Goal: Transaction & Acquisition: Purchase product/service

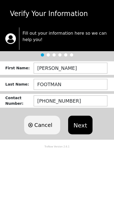
click at [90, 124] on button "Next" at bounding box center [80, 125] width 24 height 19
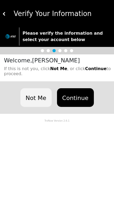
click at [88, 100] on button "Continue" at bounding box center [75, 97] width 37 height 19
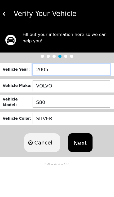
click at [93, 71] on input "2005" at bounding box center [72, 69] width 78 height 11
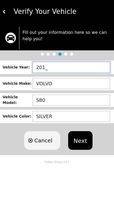
type input "2016"
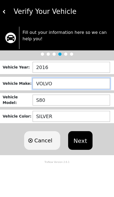
click at [51, 80] on input "VOLVO" at bounding box center [72, 85] width 78 height 11
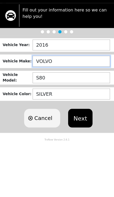
click at [55, 80] on input "VOLVO" at bounding box center [72, 85] width 78 height 11
type input "V"
type input "BUICK"
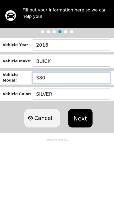
click at [43, 97] on input "S80" at bounding box center [72, 102] width 78 height 11
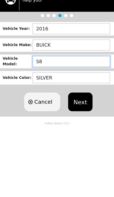
type input "S"
type input "ENVISION"
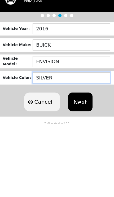
click at [41, 113] on input "SILVER" at bounding box center [72, 118] width 78 height 11
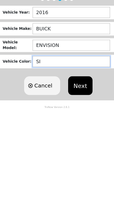
type input "S"
type input "PURPLE"
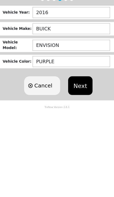
click at [74, 133] on button "Next" at bounding box center [80, 142] width 24 height 19
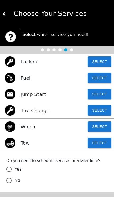
click at [103, 65] on button "Select" at bounding box center [100, 61] width 24 height 11
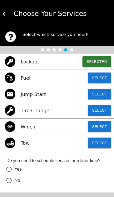
click at [103, 61] on button "Selected" at bounding box center [97, 61] width 29 height 11
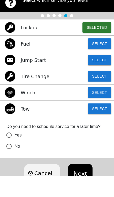
scroll to position [12, 0]
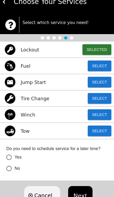
click at [82, 192] on button "Next" at bounding box center [80, 195] width 24 height 19
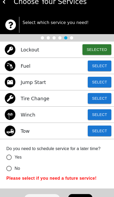
click at [24, 170] on label "No" at bounding box center [53, 168] width 100 height 11
click at [15, 170] on input "No" at bounding box center [8, 168] width 11 height 11
radio input "false"
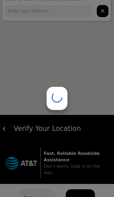
scroll to position [0, 0]
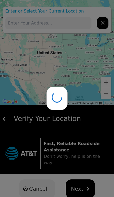
type input "2519 Bellevue Ave, Daytona Beach, FL 32114, USA"
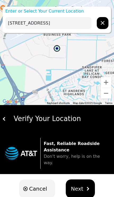
click at [82, 185] on span "Next" at bounding box center [77, 189] width 13 height 8
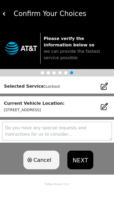
click at [81, 162] on button "NEXT" at bounding box center [81, 159] width 26 height 19
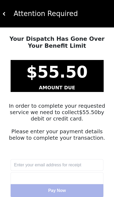
click at [67, 164] on input "text" at bounding box center [57, 165] width 93 height 12
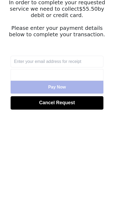
scroll to position [34, 0]
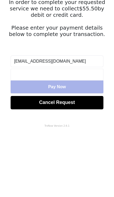
type input "eltoniobenyon@ymail.com"
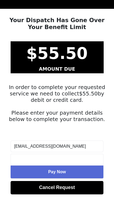
click at [80, 172] on button "Pay Now" at bounding box center [57, 171] width 93 height 13
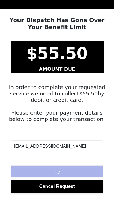
scroll to position [19, 0]
